Goal: Check status: Check status

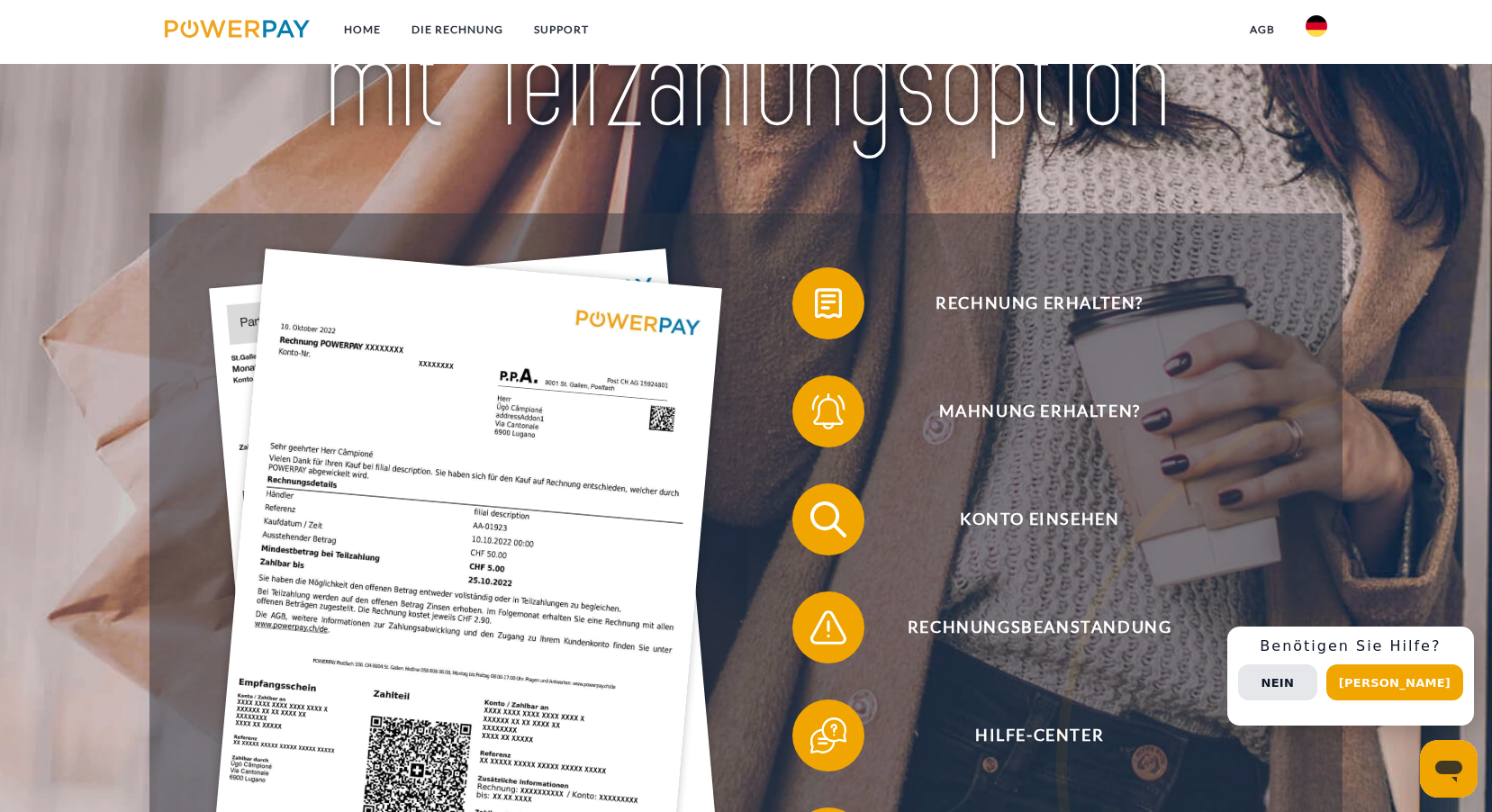
scroll to position [360, 0]
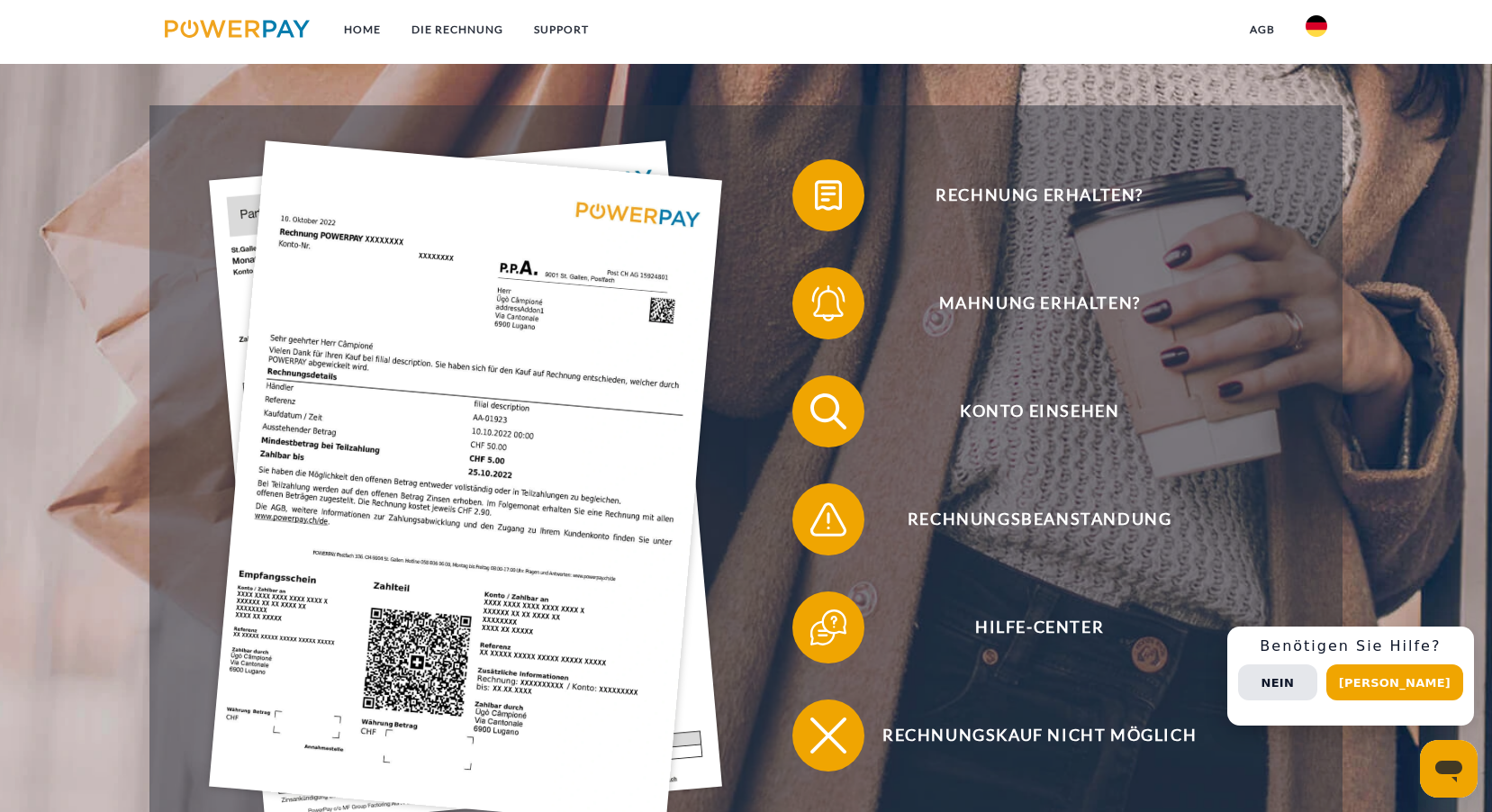
click at [455, 441] on img at bounding box center [465, 483] width 513 height 686
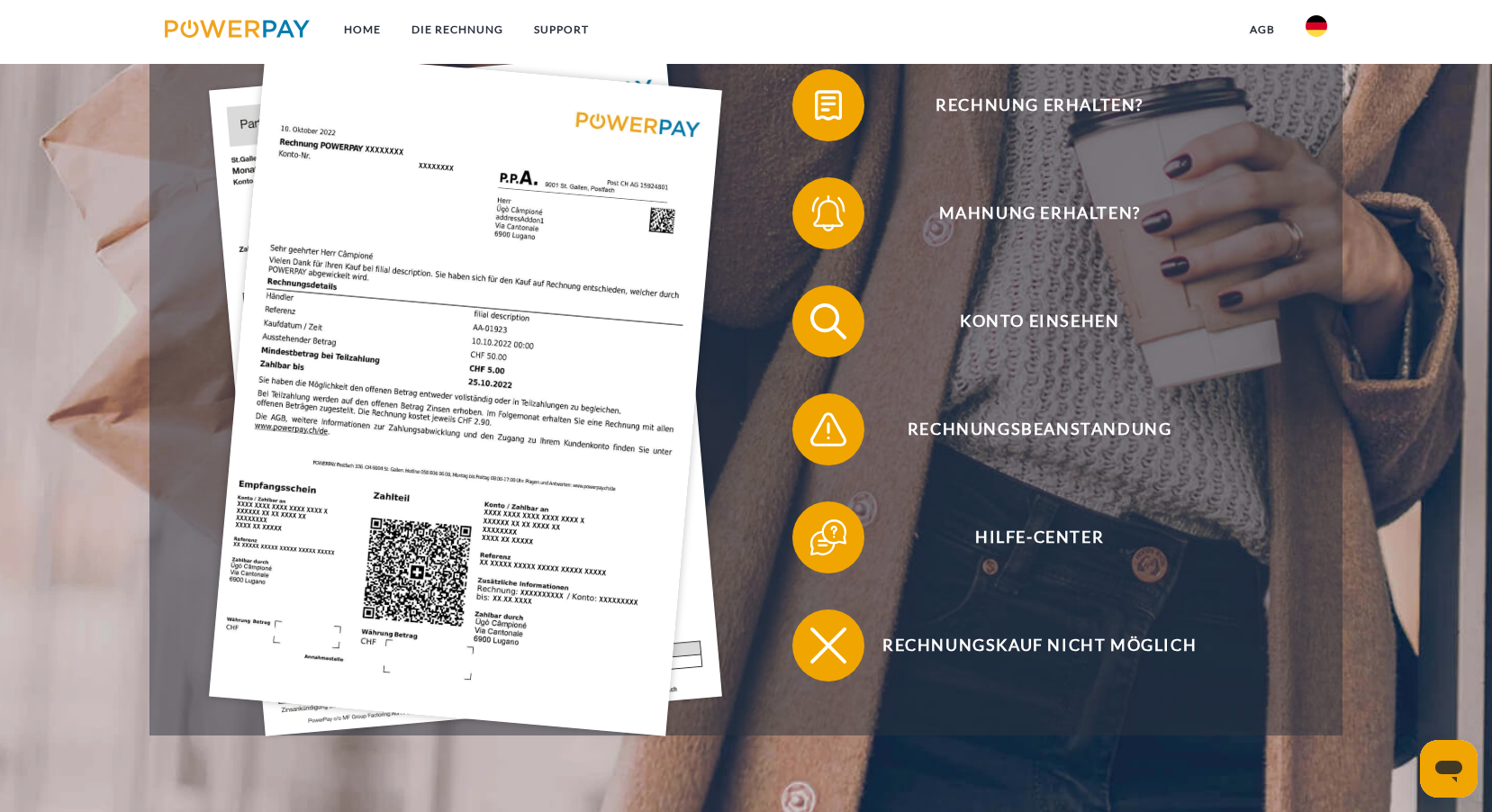
click at [455, 440] on img at bounding box center [465, 393] width 513 height 686
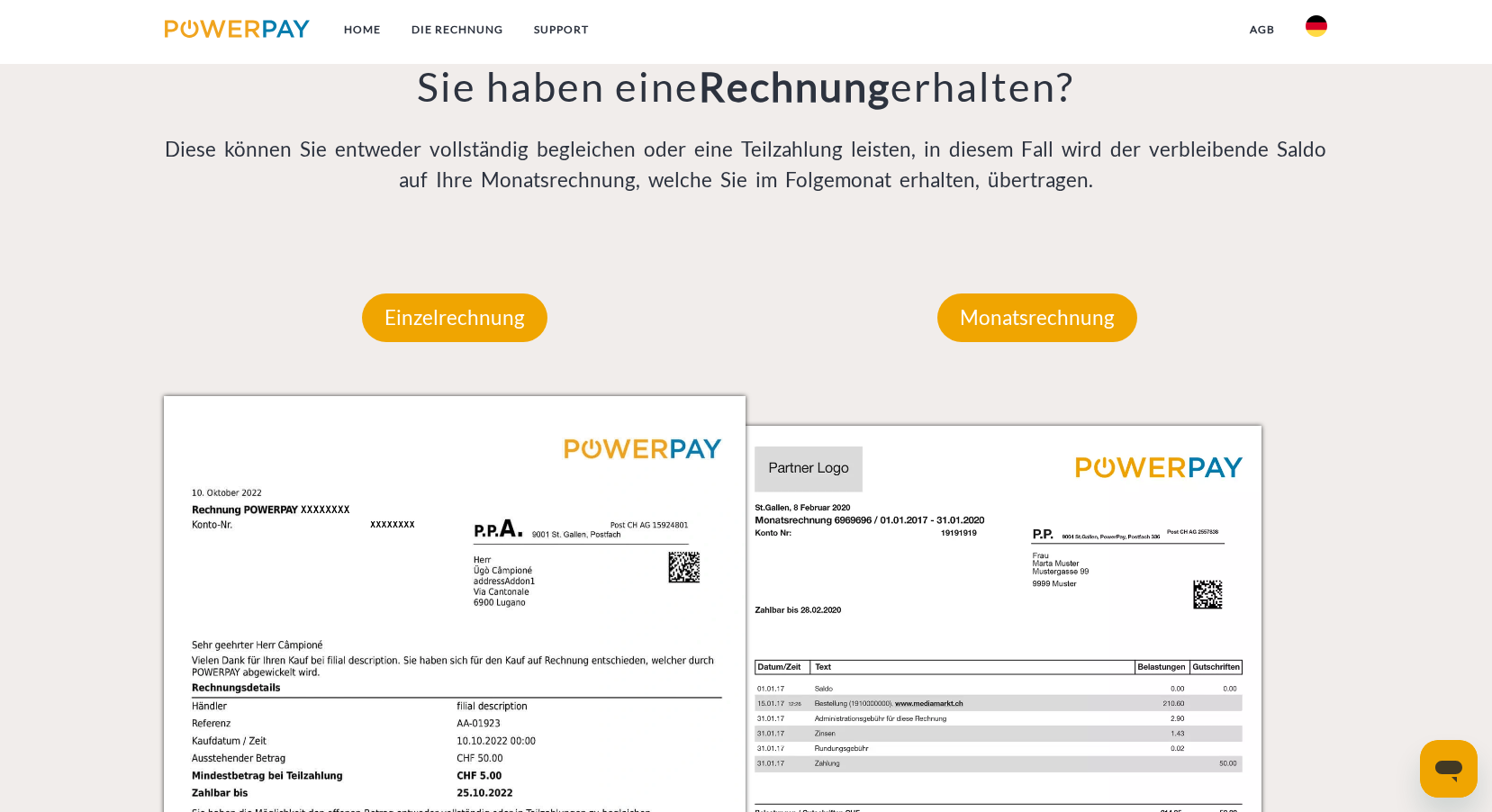
scroll to position [1758, 0]
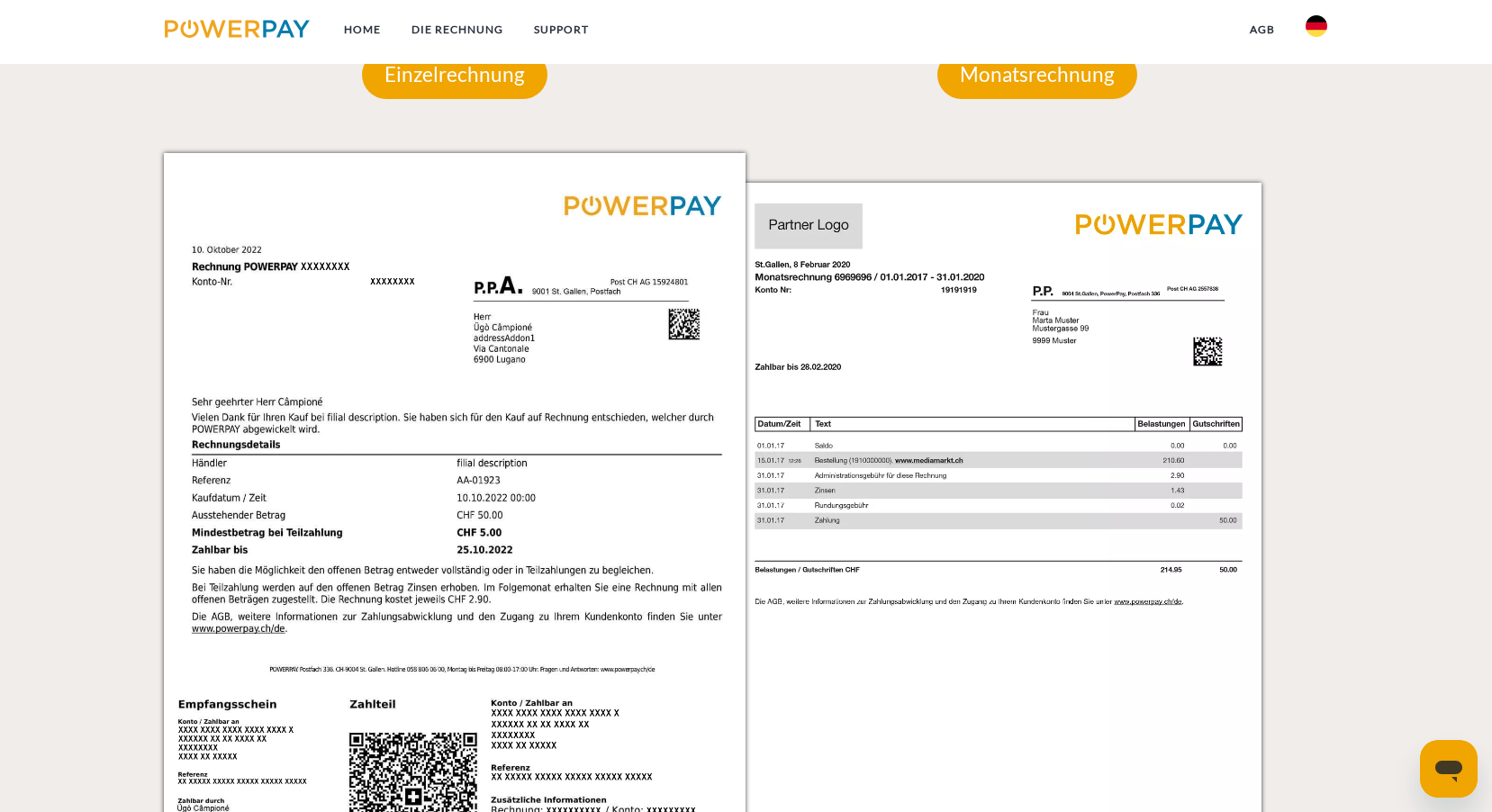
click at [847, 525] on img at bounding box center [1027, 564] width 582 height 823
click at [1076, 569] on img at bounding box center [1027, 564] width 582 height 823
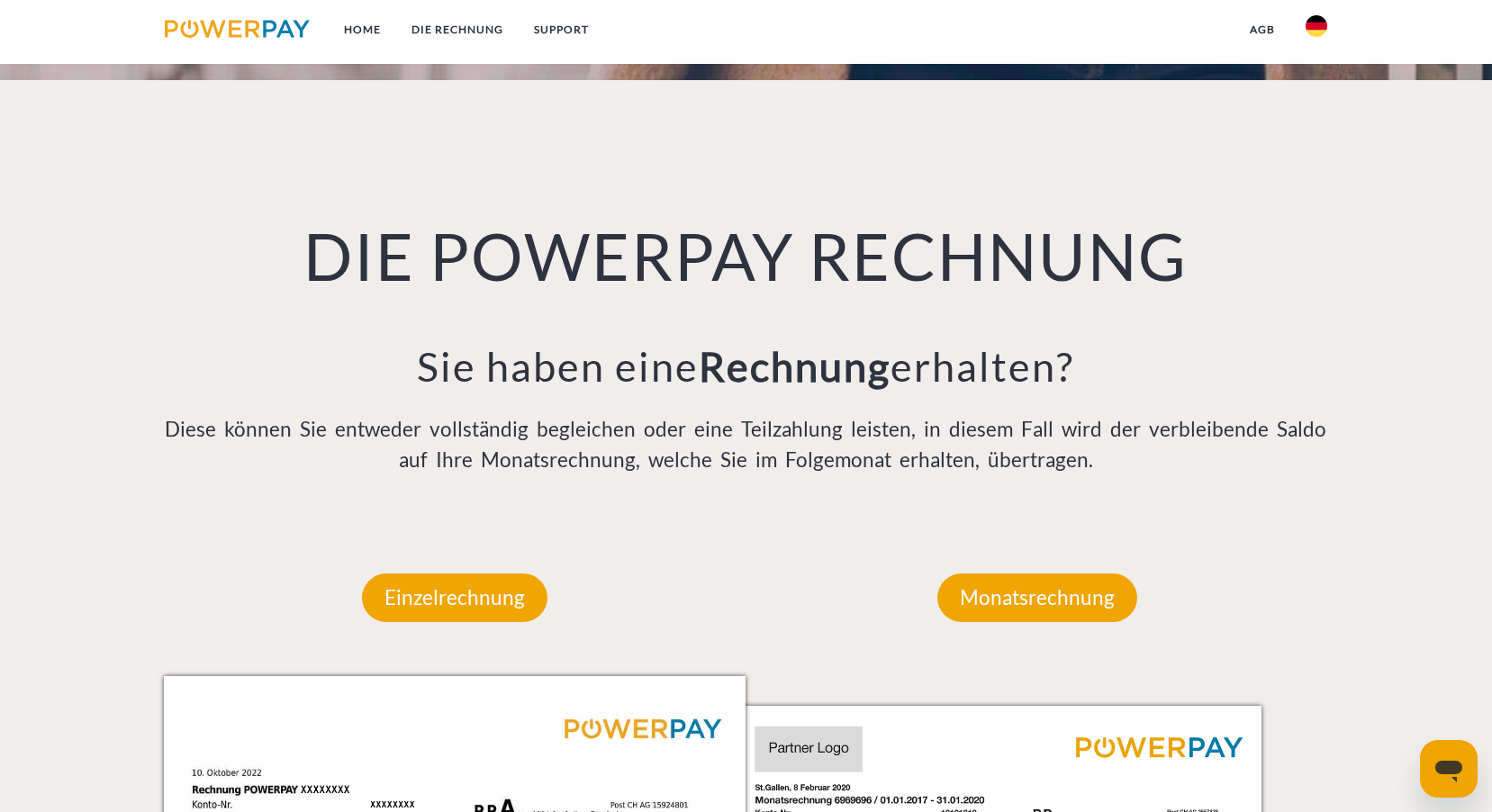
scroll to position [1218, 0]
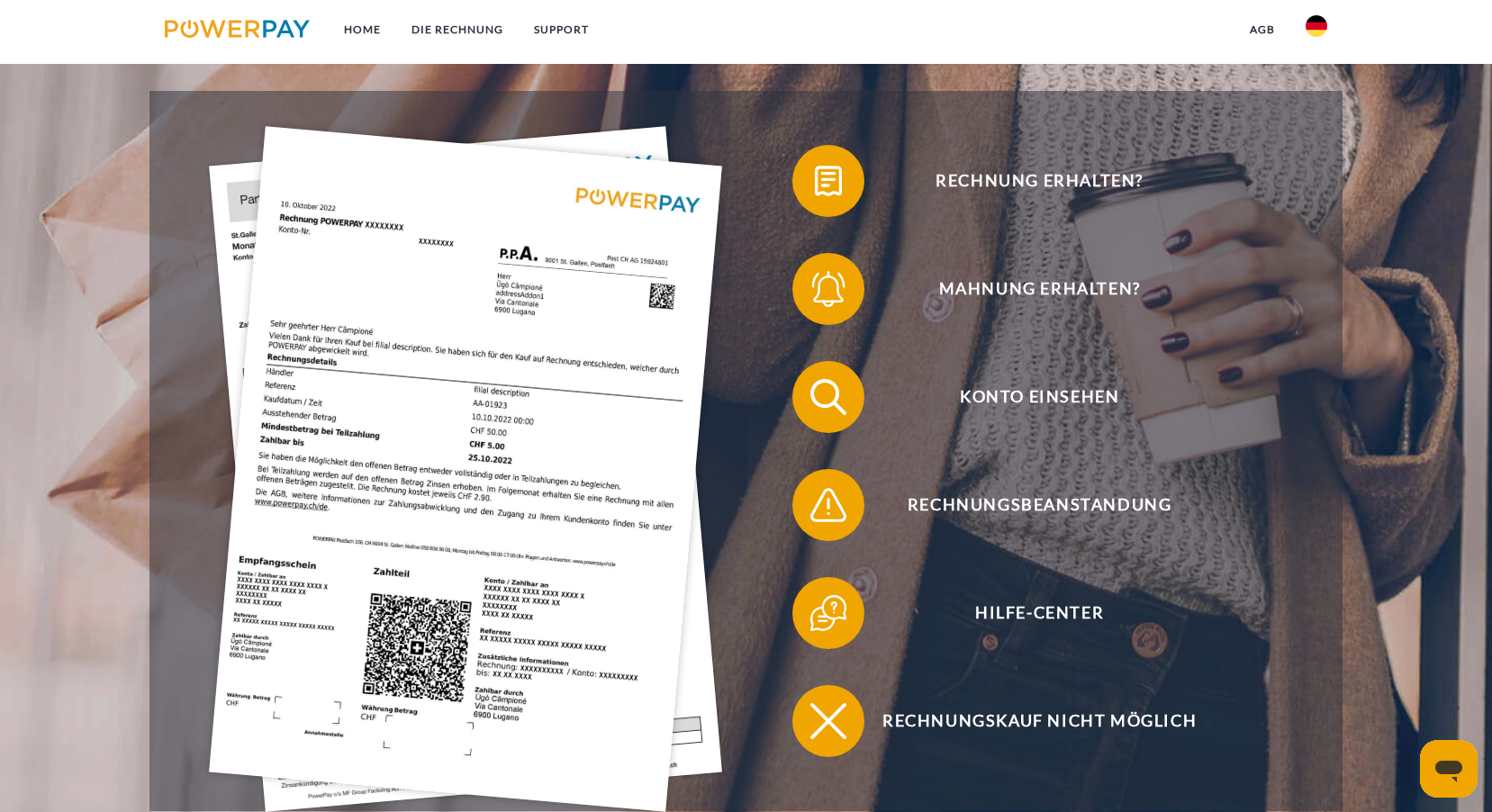
scroll to position [360, 0]
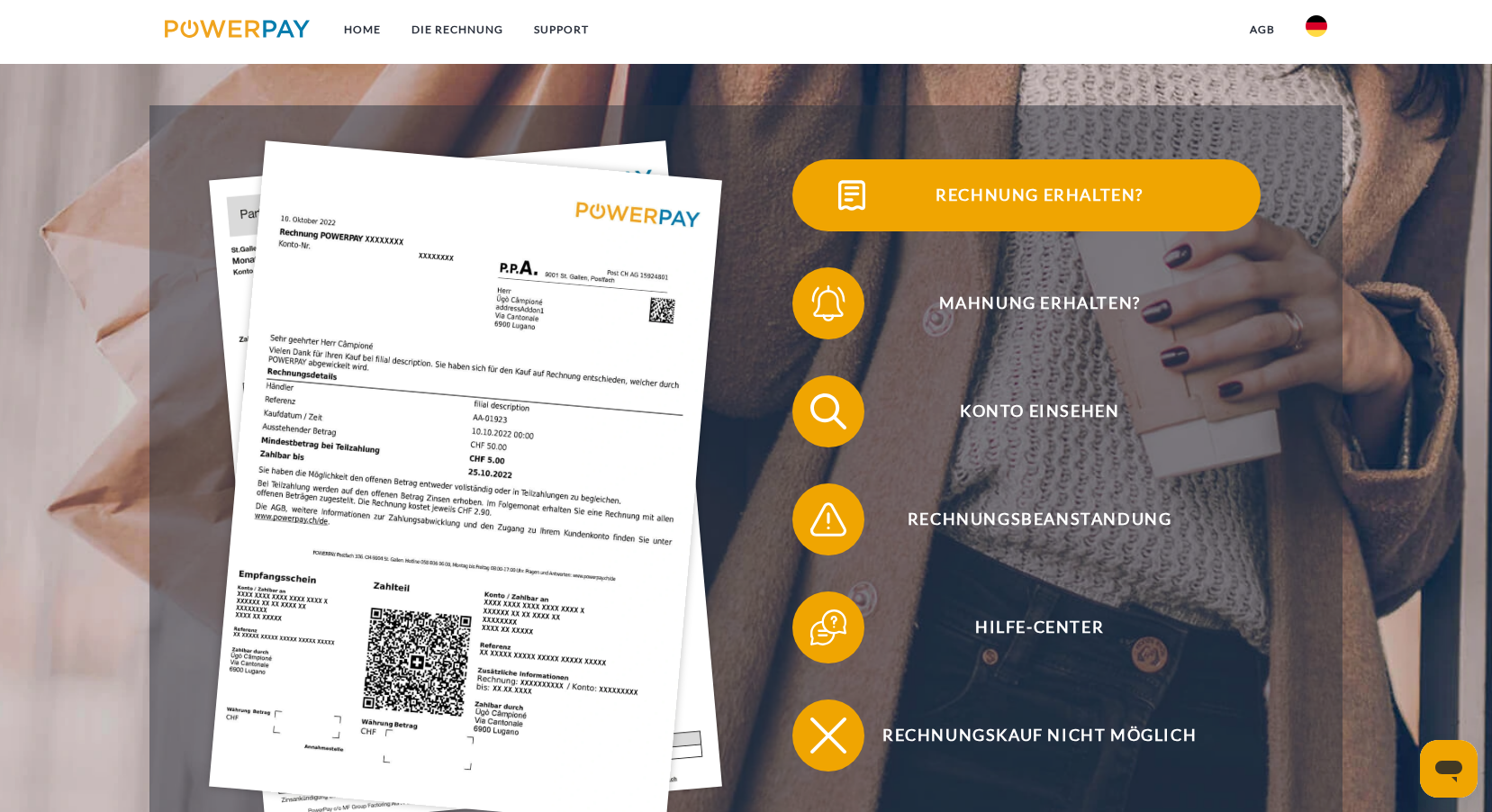
click at [993, 202] on span "Rechnung erhalten?" at bounding box center [1038, 195] width 441 height 72
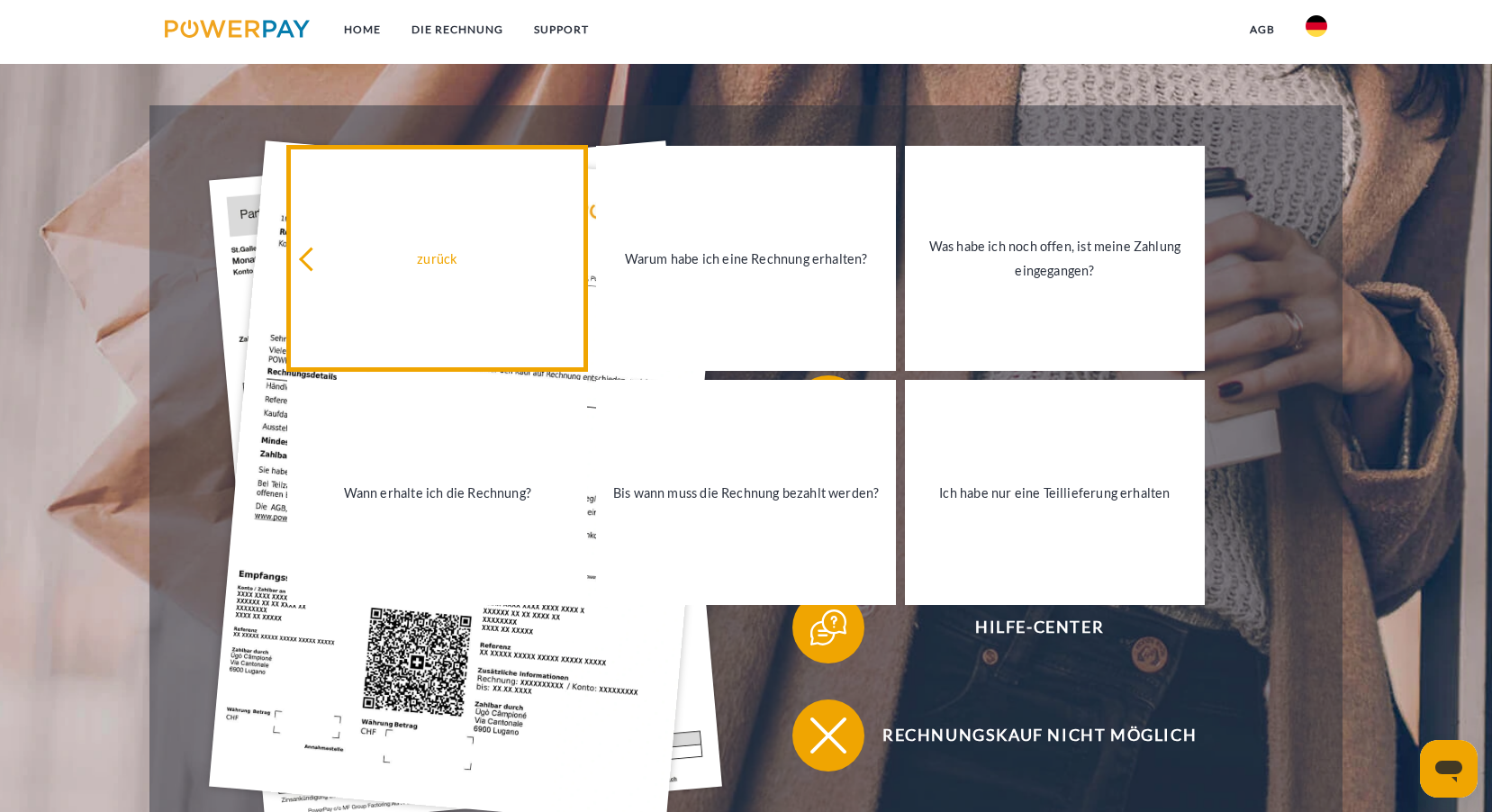
click at [400, 270] on div "zurück" at bounding box center [436, 258] width 278 height 24
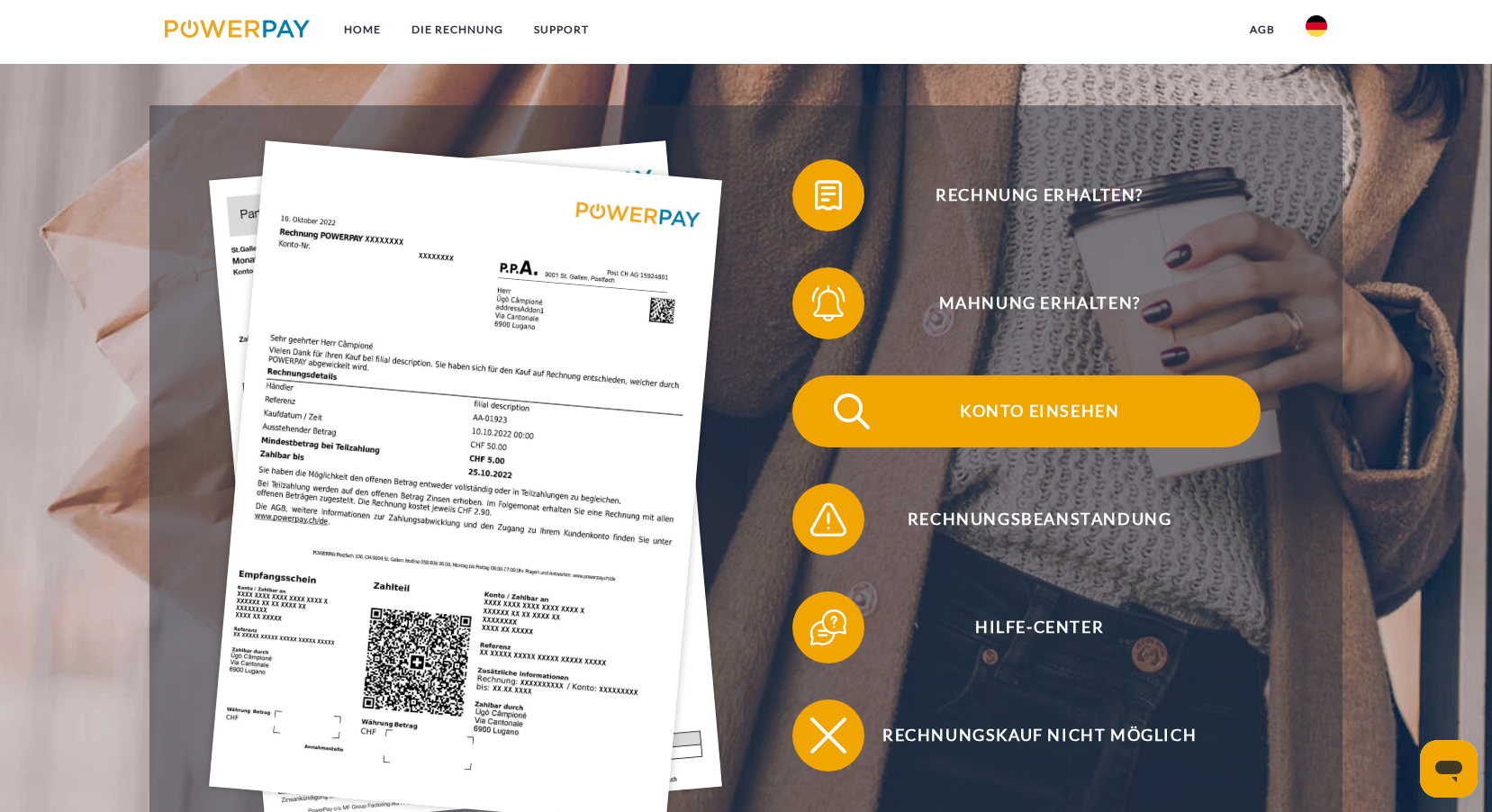
click at [1008, 409] on span "Konto einsehen" at bounding box center [1038, 411] width 441 height 72
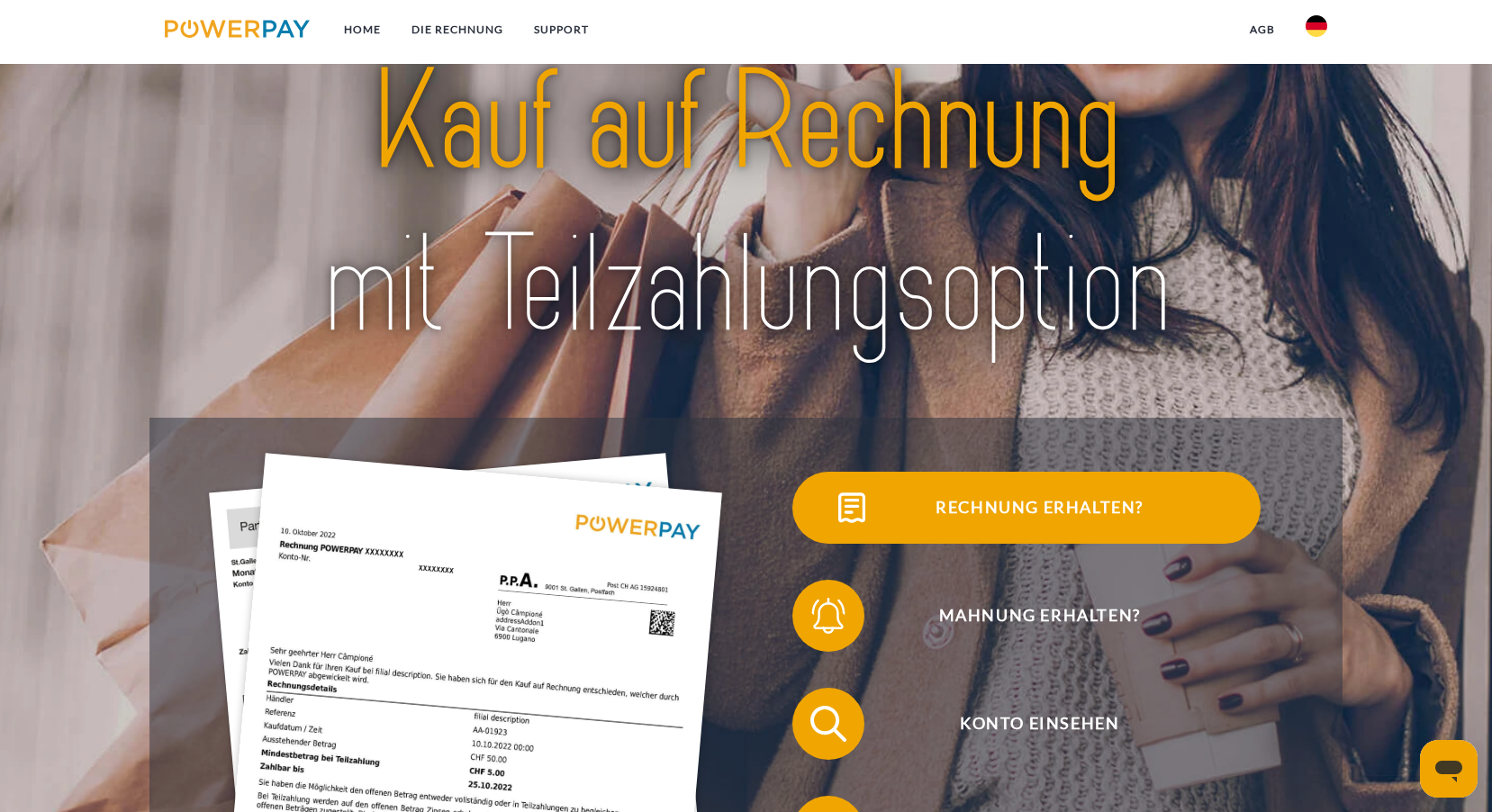
scroll to position [90, 0]
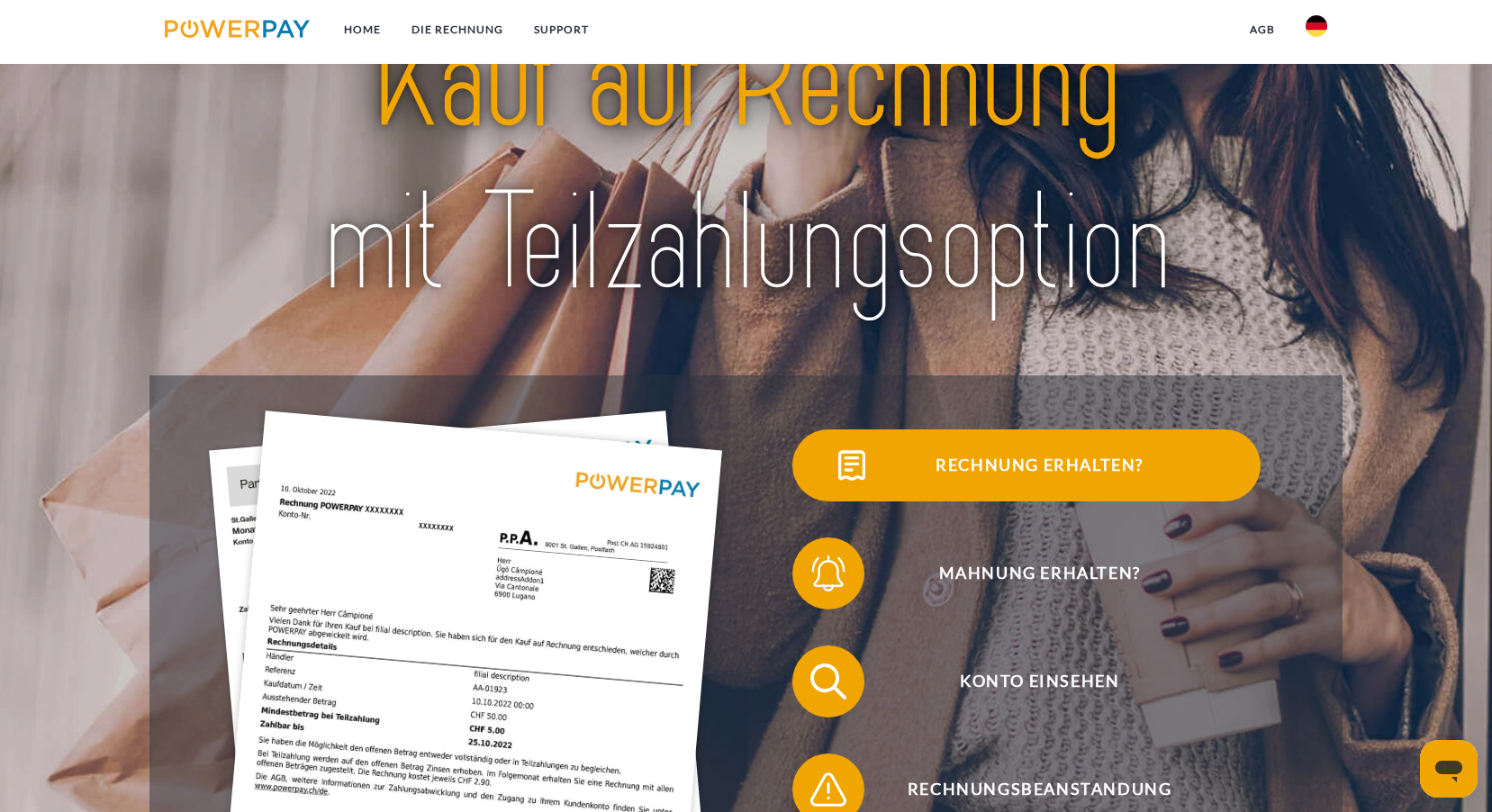
click at [1002, 468] on span "Rechnung erhalten?" at bounding box center [1038, 465] width 441 height 72
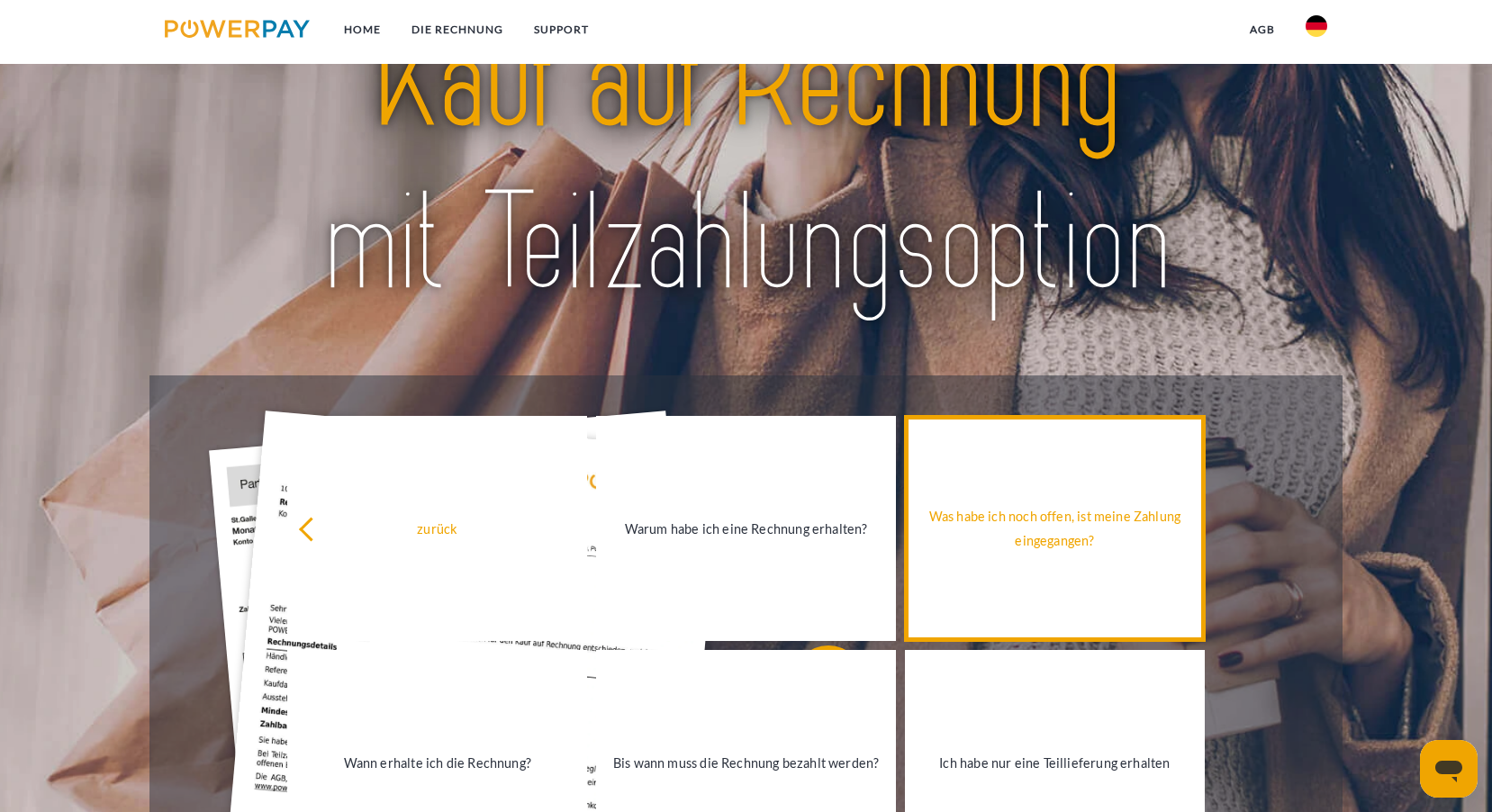
click at [1037, 521] on div "Was habe ich noch offen, ist meine Zahlung eingegangen?" at bounding box center [1054, 527] width 278 height 49
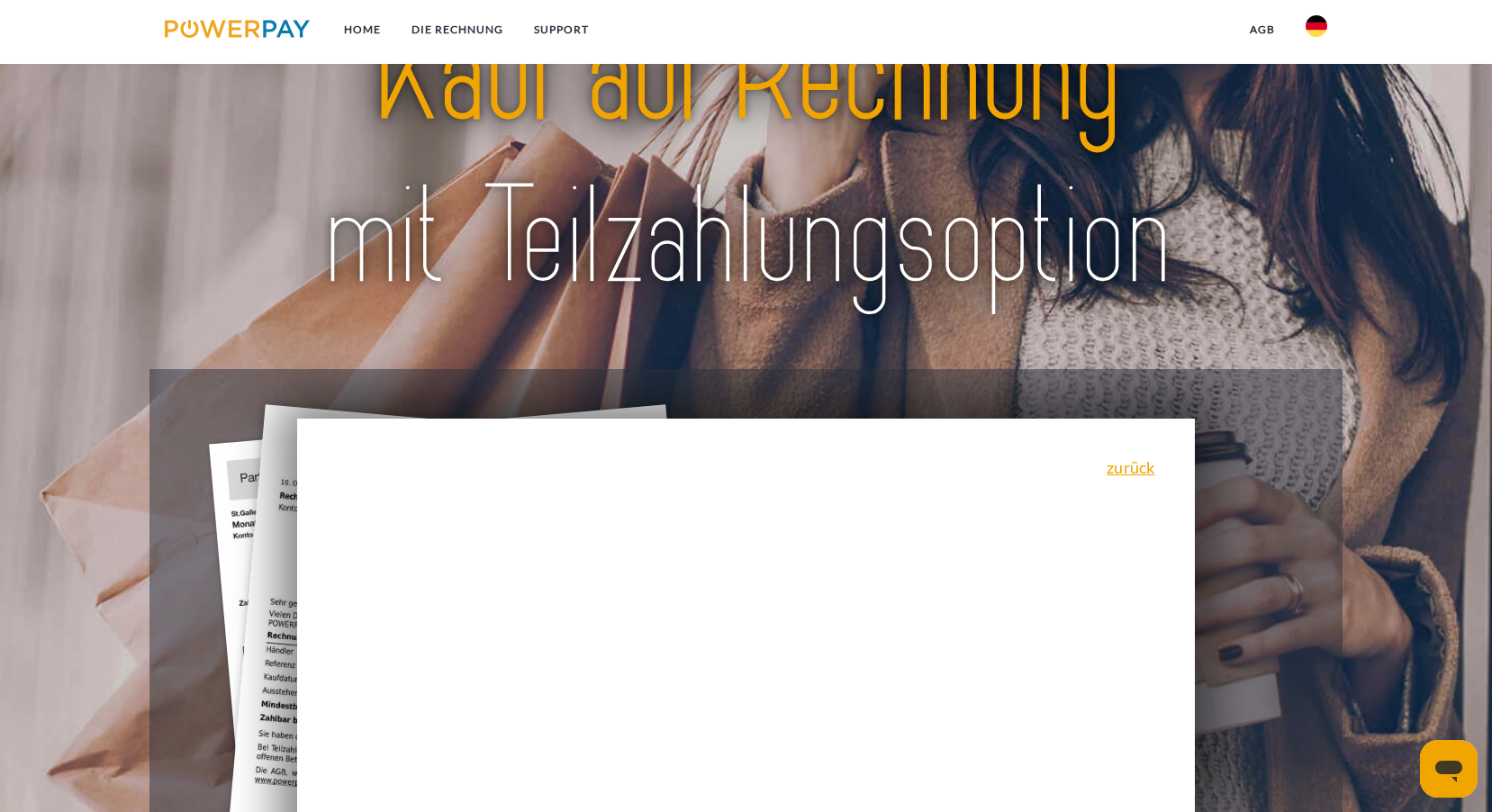
scroll to position [0, 0]
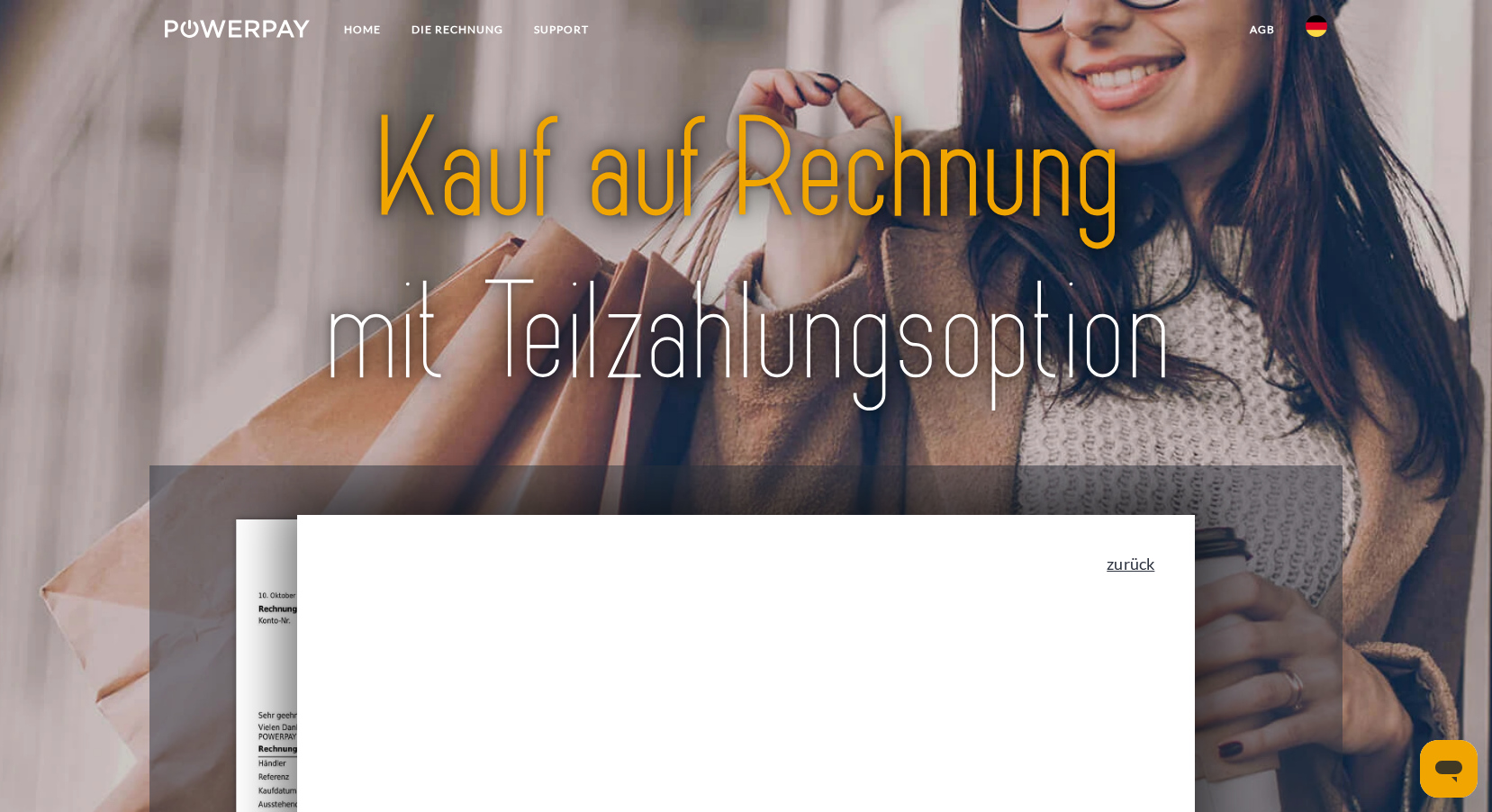
click at [1145, 563] on link "zurück" at bounding box center [1130, 563] width 48 height 16
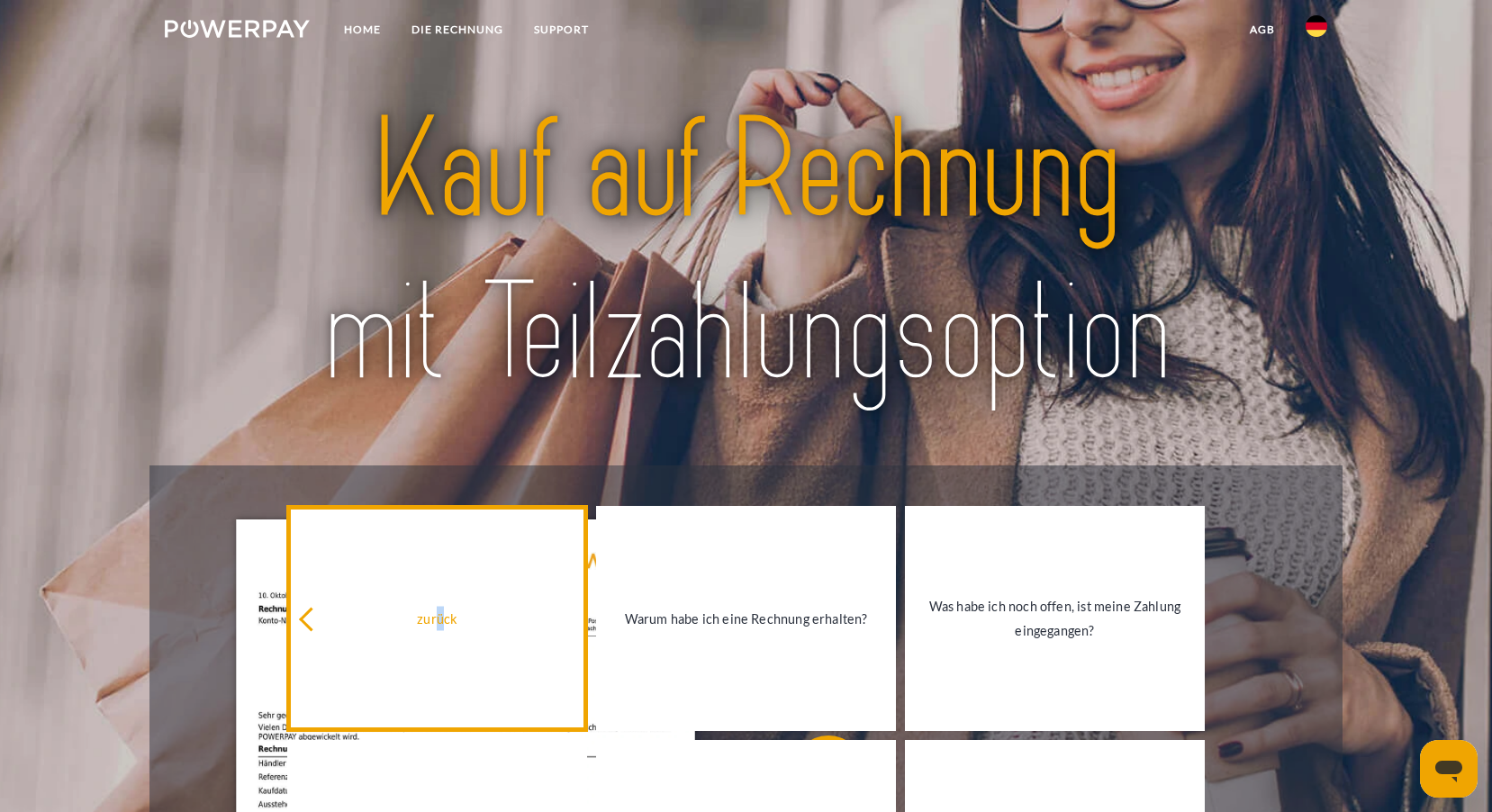
click at [446, 617] on div "zurück" at bounding box center [436, 618] width 278 height 24
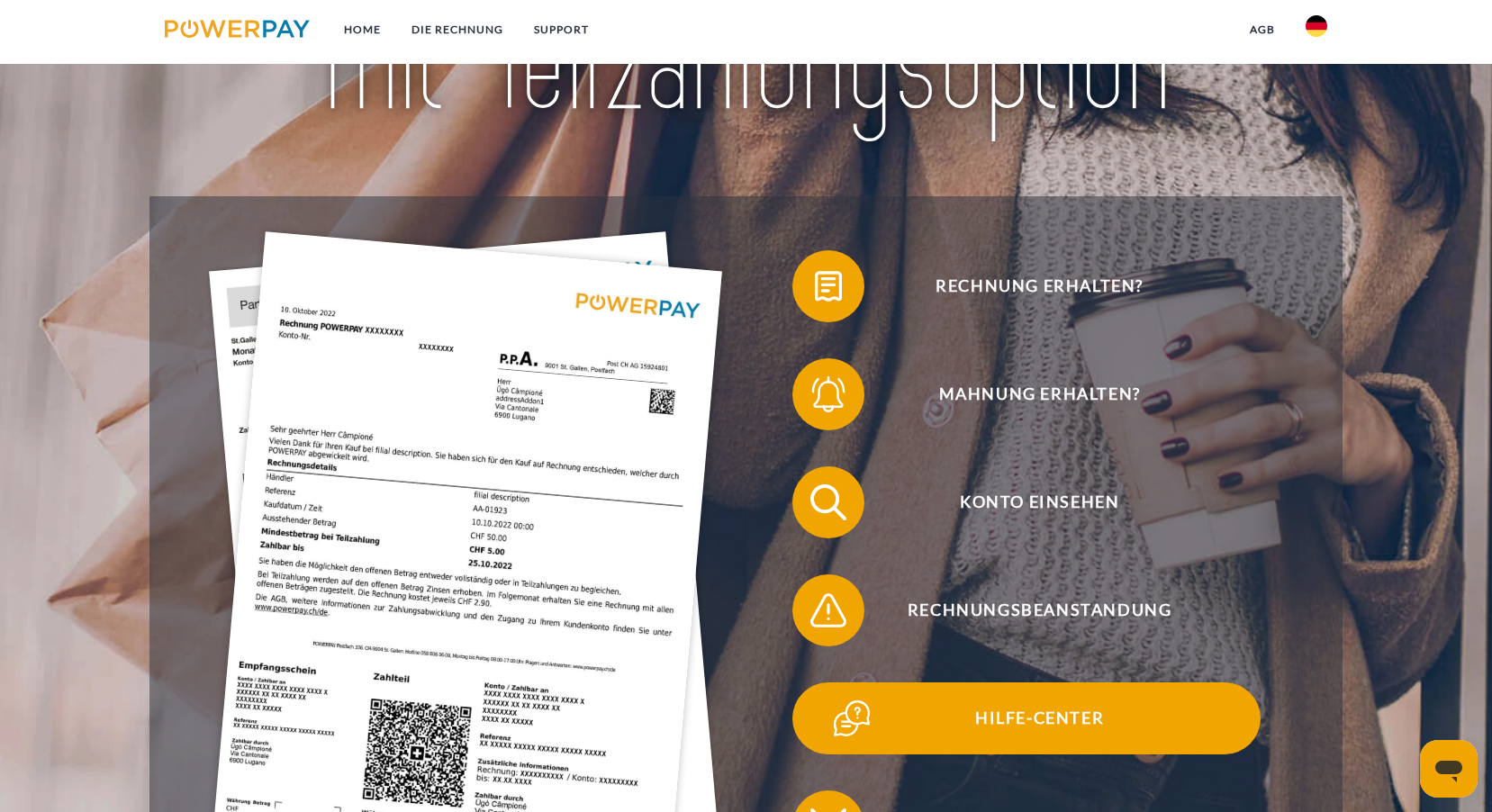
scroll to position [270, 0]
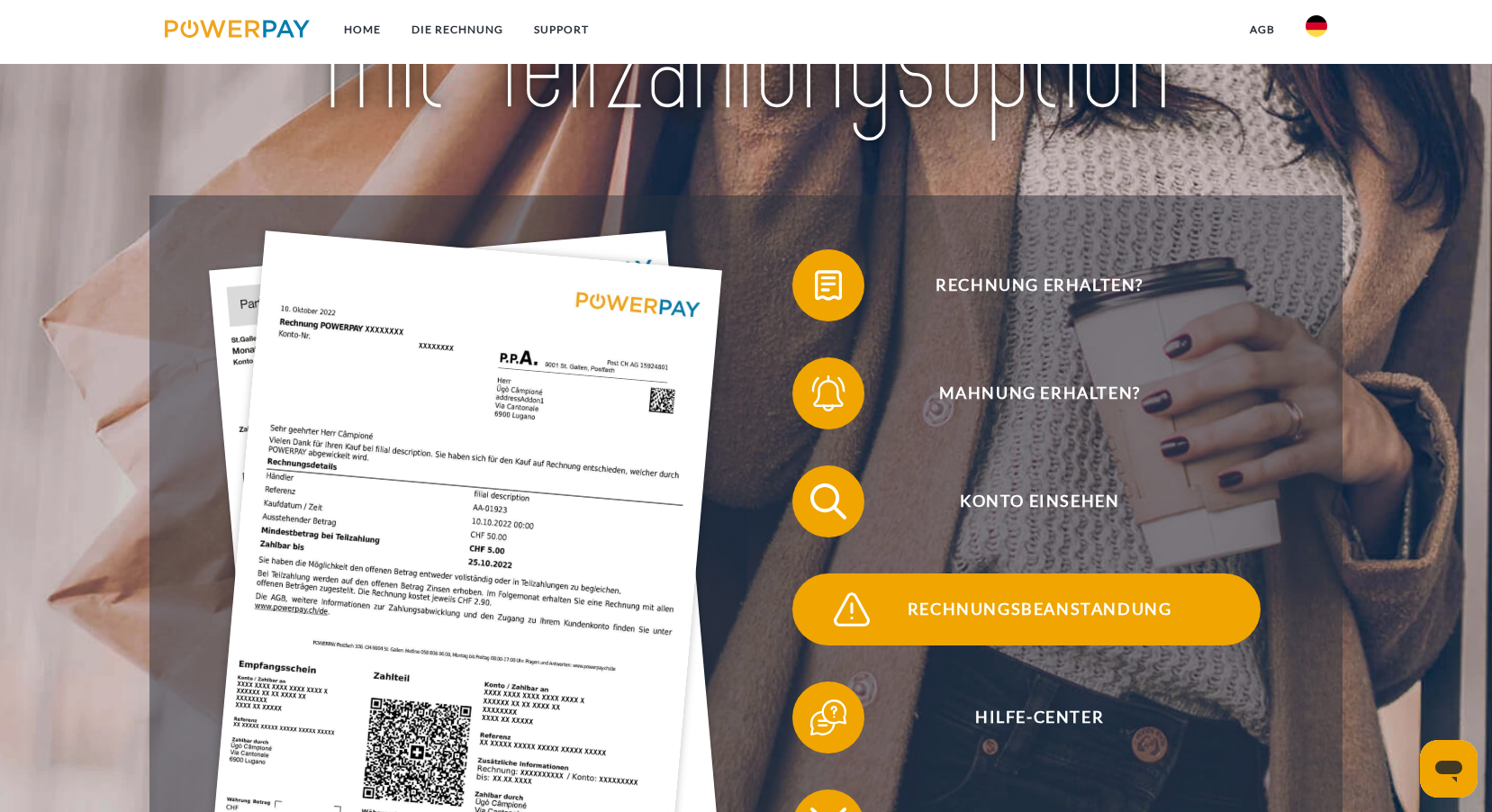
click at [947, 607] on span "Rechnungsbeanstandung" at bounding box center [1038, 609] width 441 height 72
